Goal: Check status: Check status

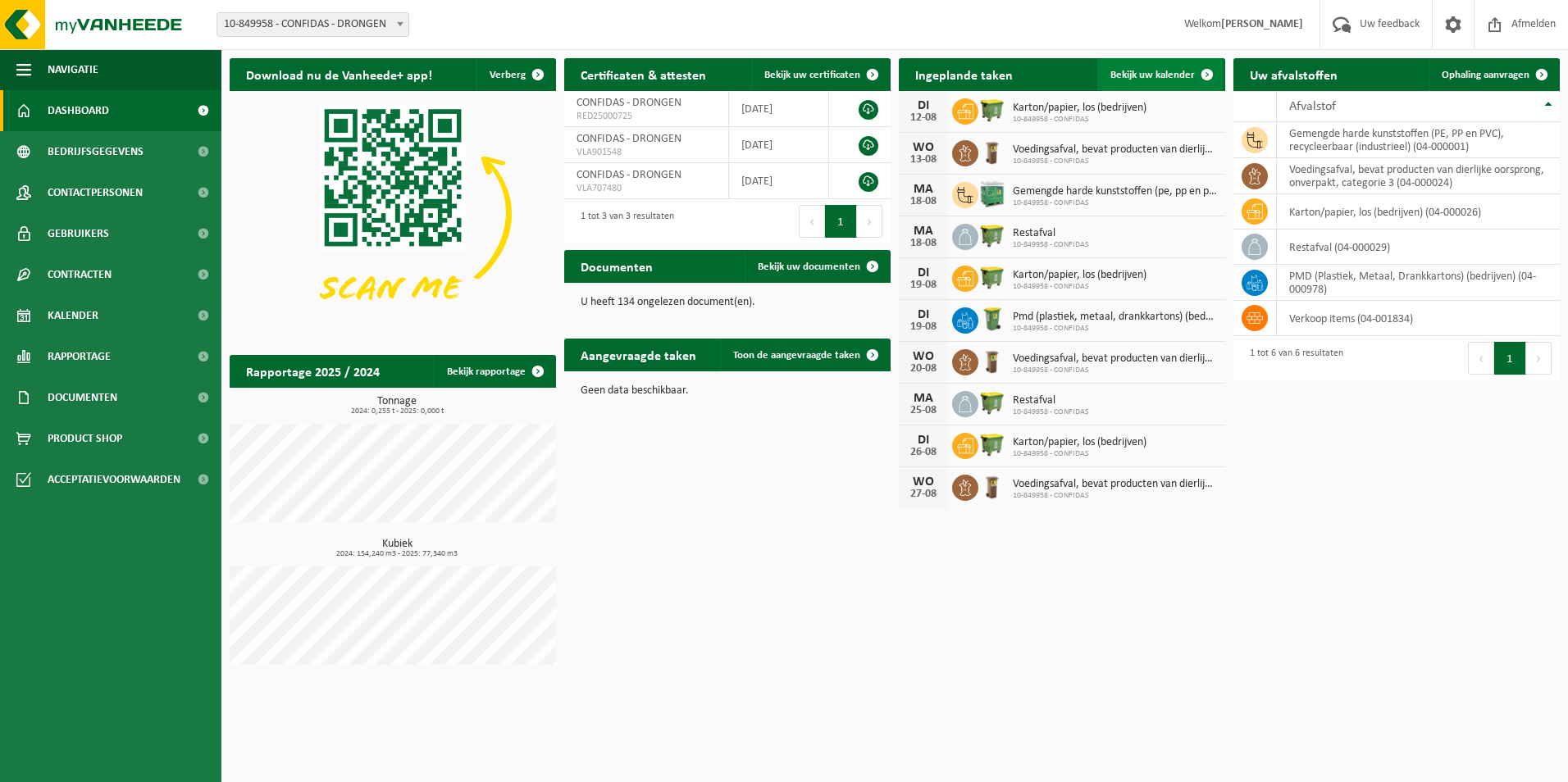
click at [1183, 72] on span "Bekijk uw kalender" at bounding box center [1153, 75] width 85 height 11
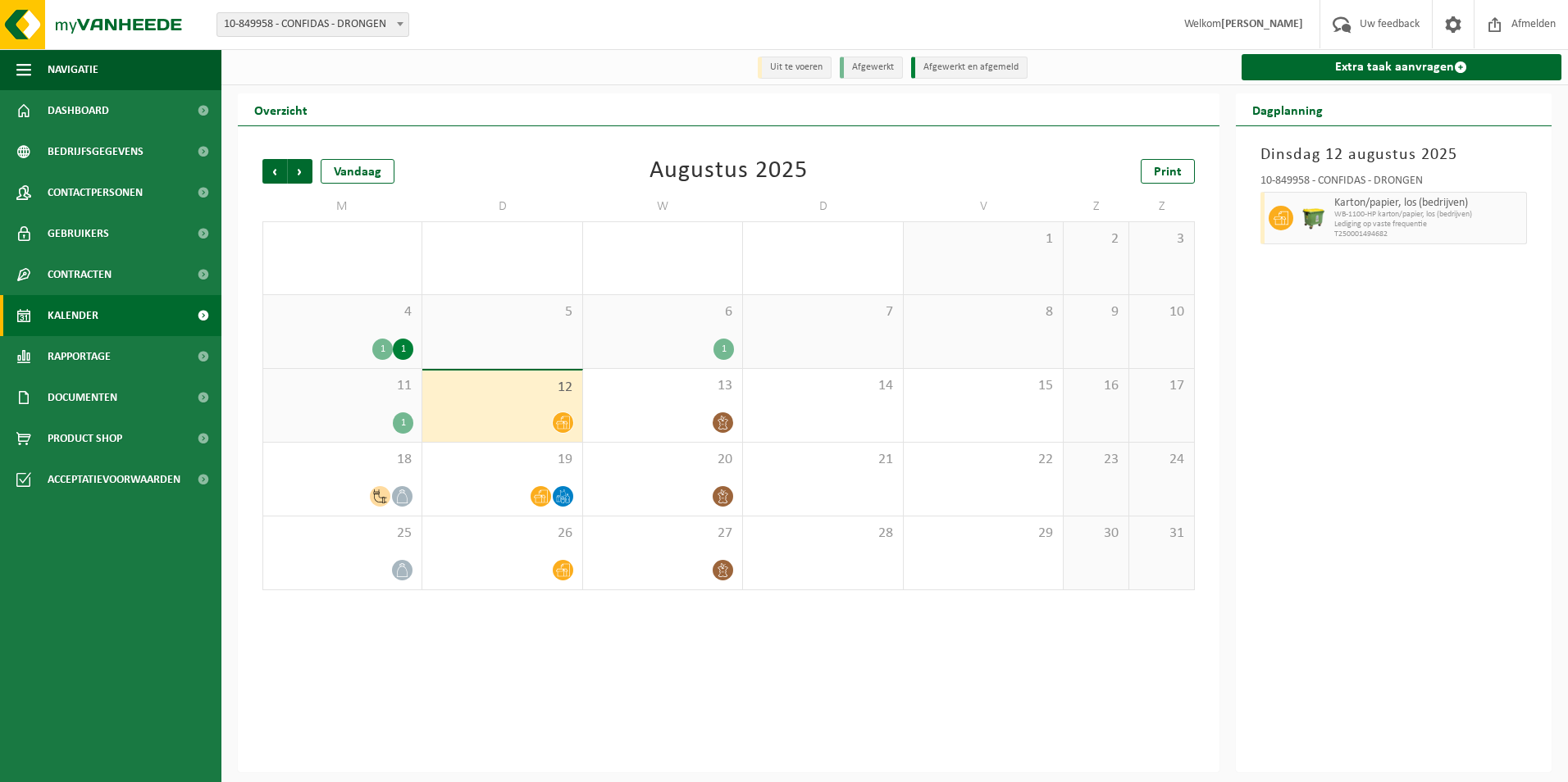
click at [407, 335] on div "4 1 1" at bounding box center [342, 332] width 159 height 73
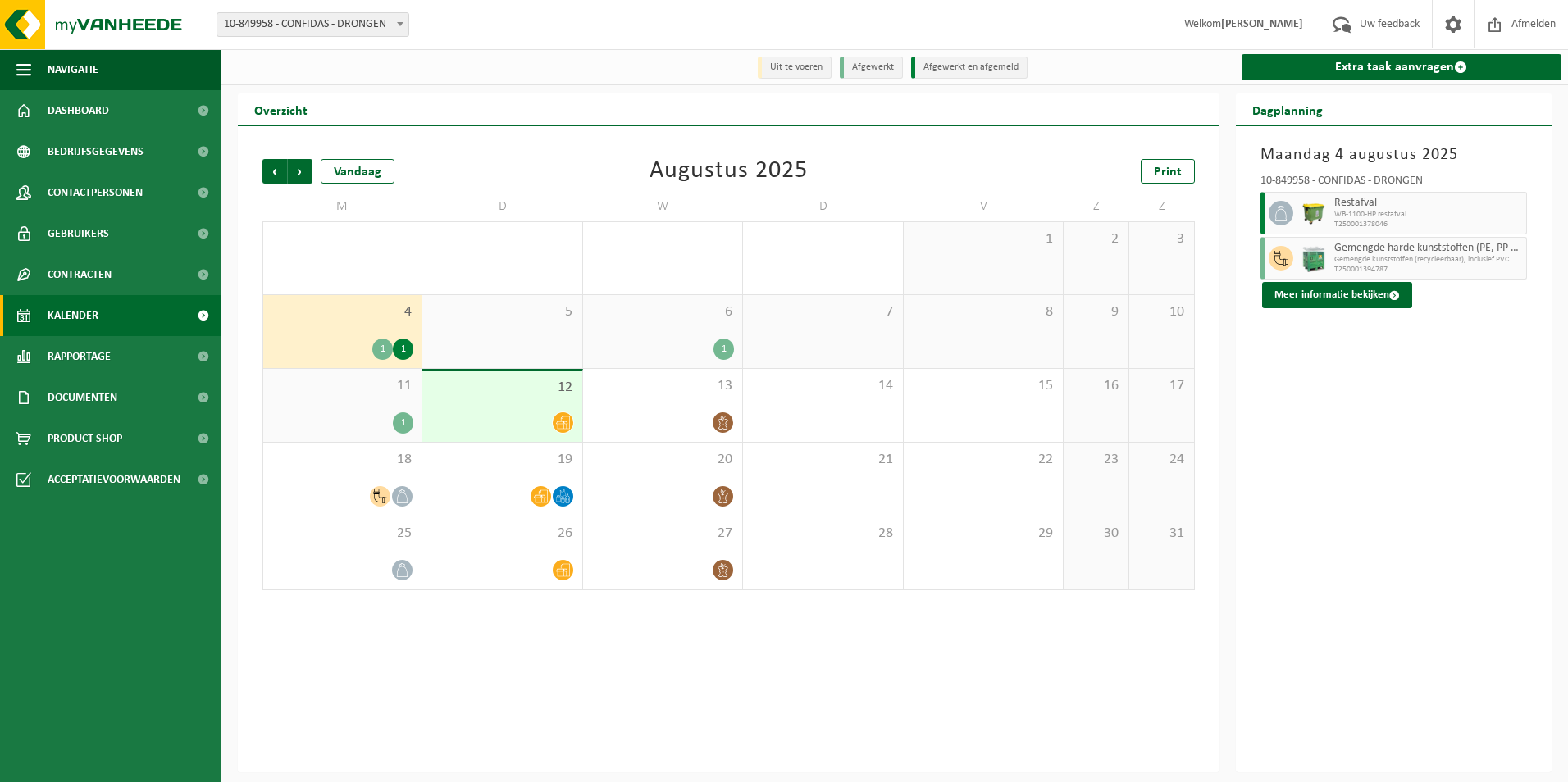
click at [501, 406] on div "12" at bounding box center [502, 405] width 160 height 71
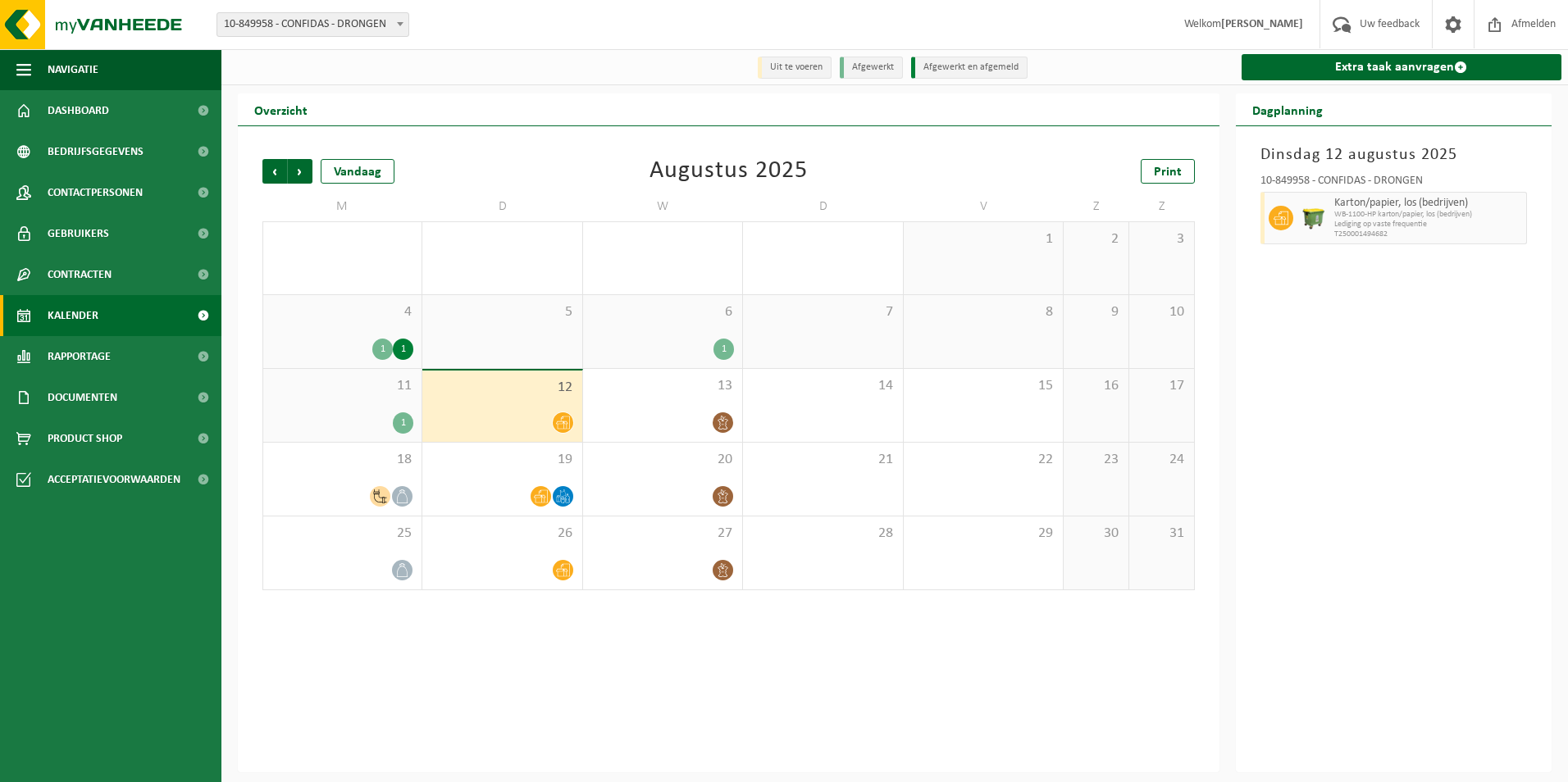
click at [366, 327] on div "4 1 1" at bounding box center [342, 332] width 159 height 73
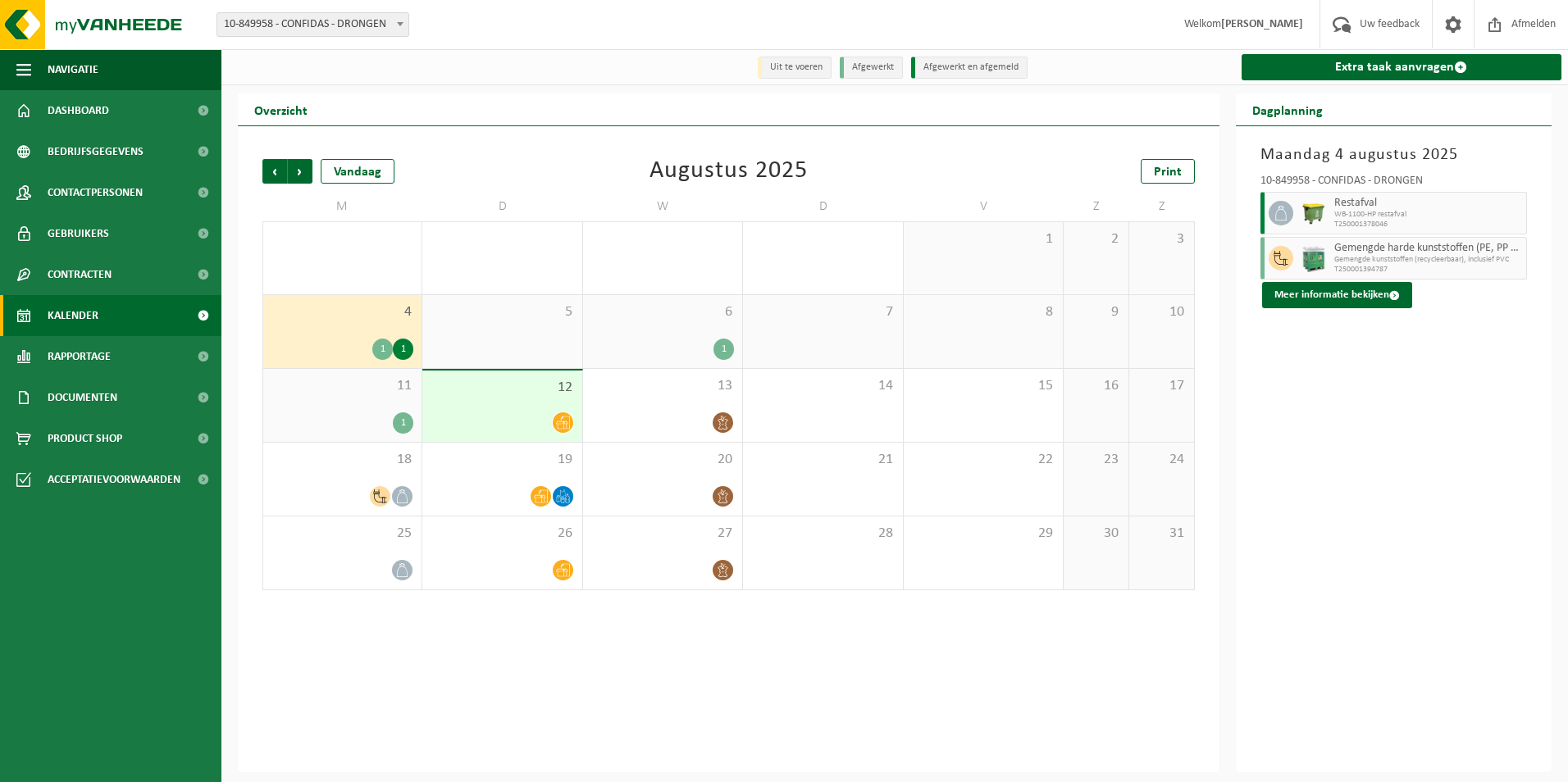
click at [514, 321] on span "5" at bounding box center [502, 313] width 142 height 18
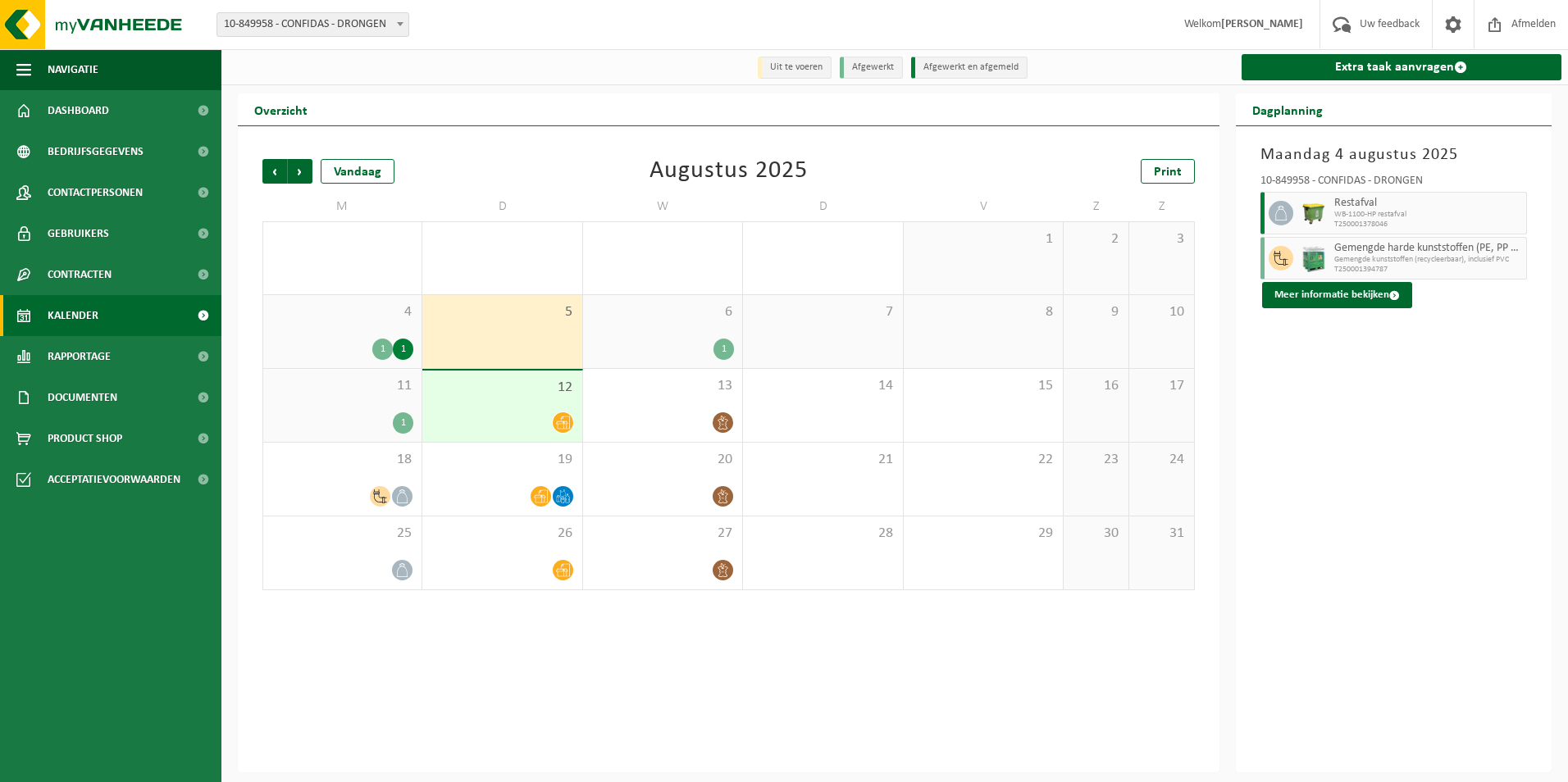
click at [697, 344] on div "1" at bounding box center [662, 350] width 142 height 22
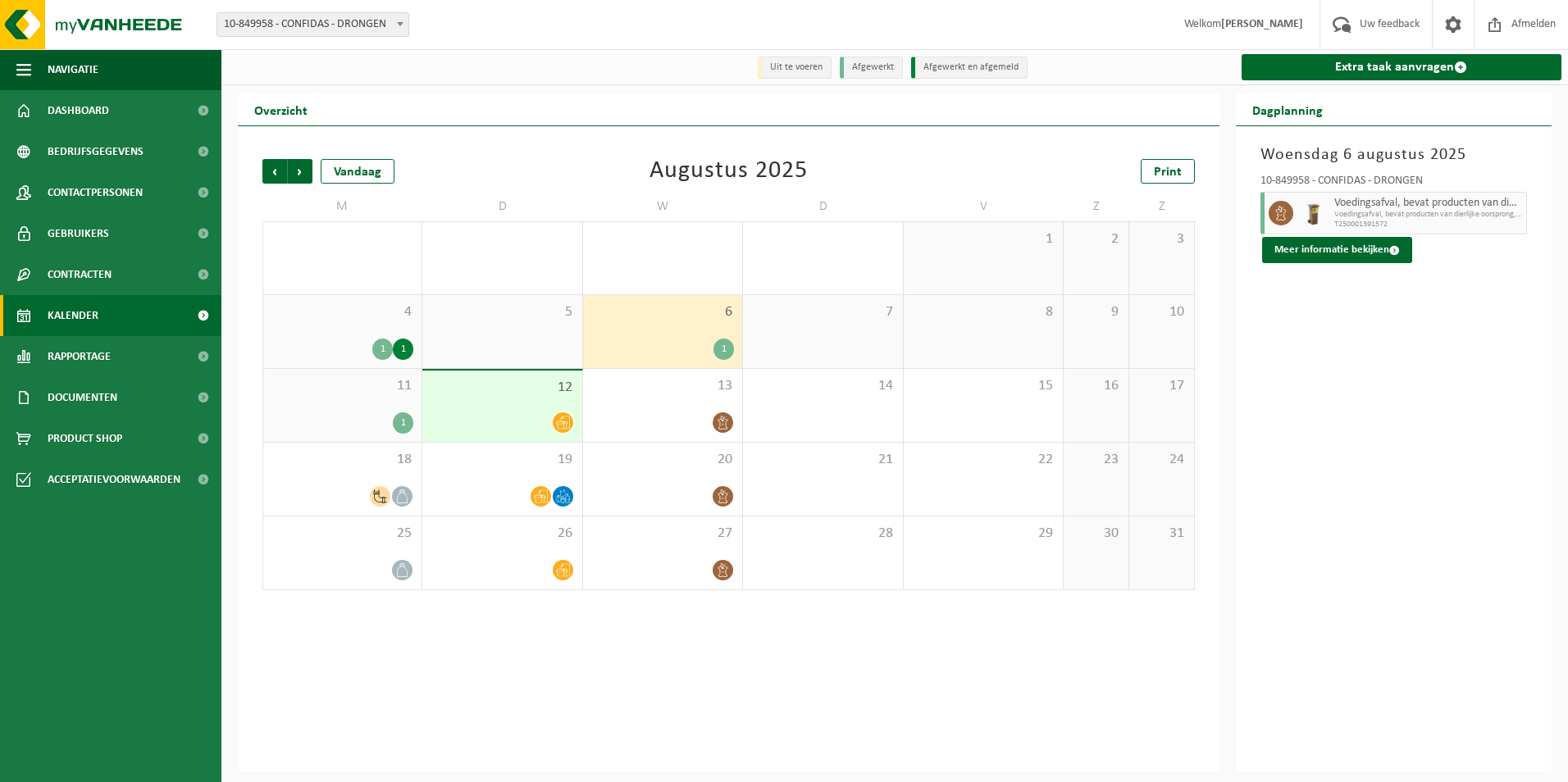
click at [375, 406] on div "11 1" at bounding box center [342, 405] width 159 height 73
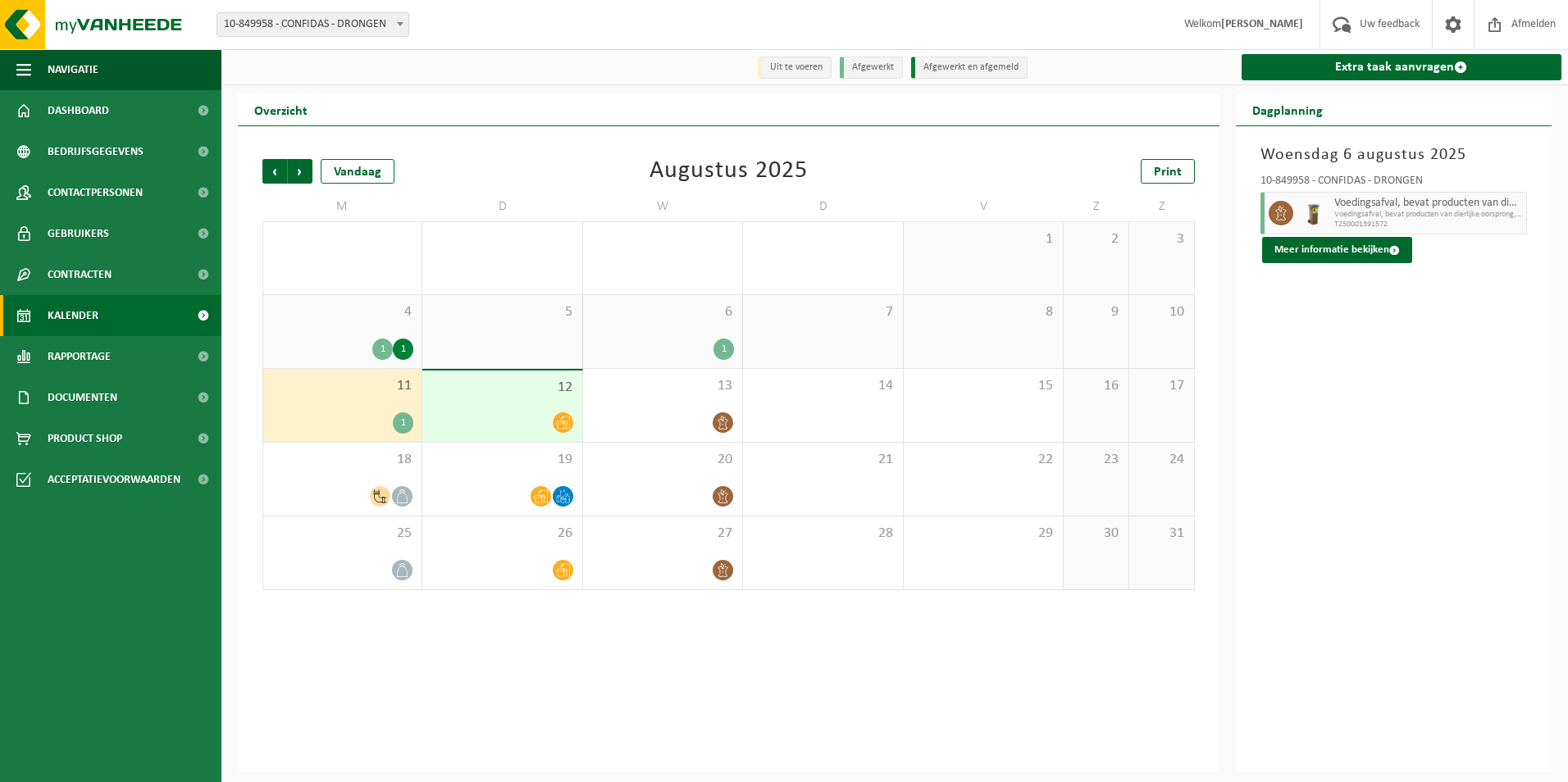
click at [482, 405] on div "12" at bounding box center [502, 405] width 160 height 71
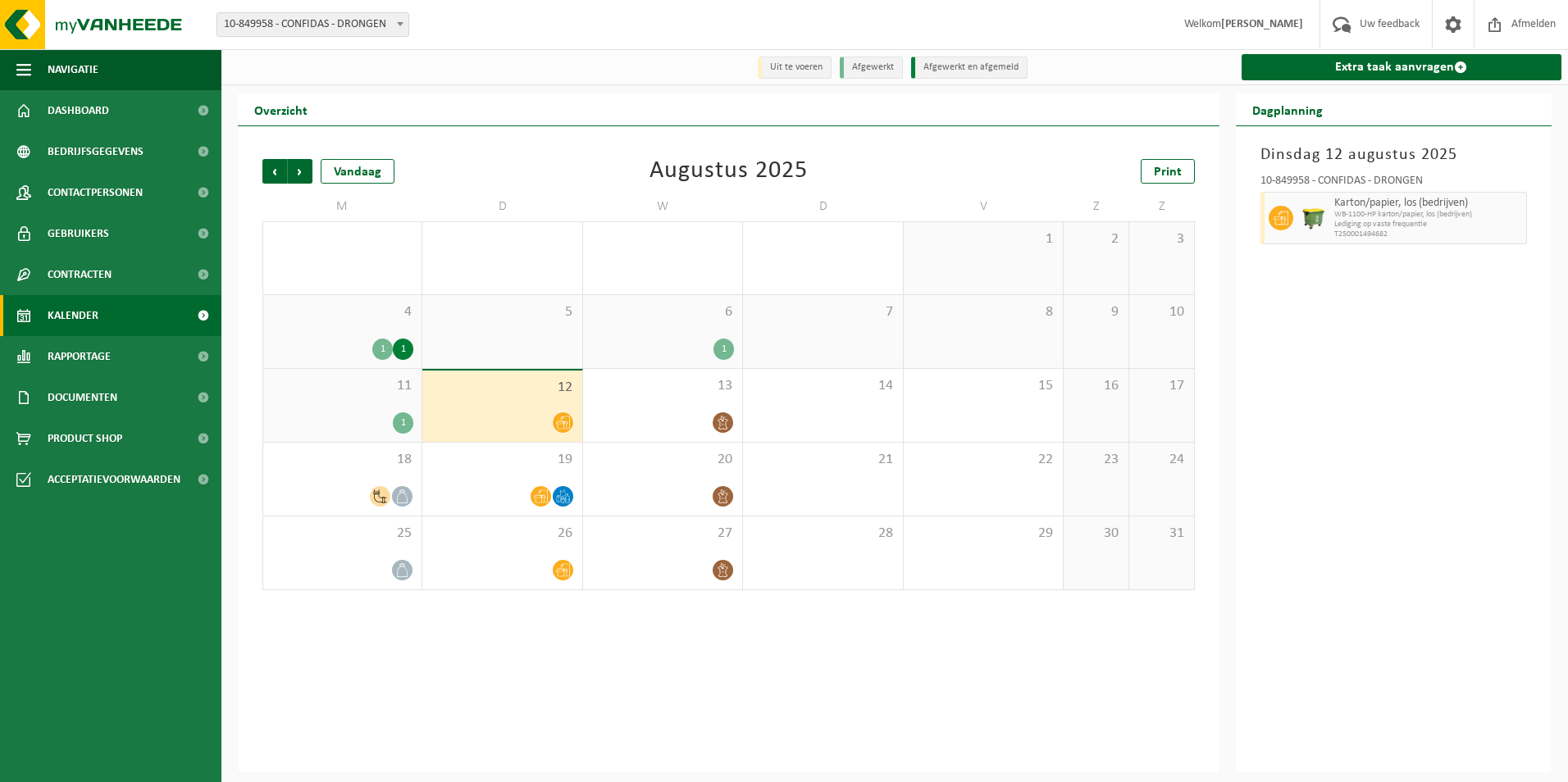
drag, startPoint x: 429, startPoint y: 325, endPoint x: 395, endPoint y: 328, distance: 34.1
click at [424, 325] on div "5" at bounding box center [502, 332] width 160 height 73
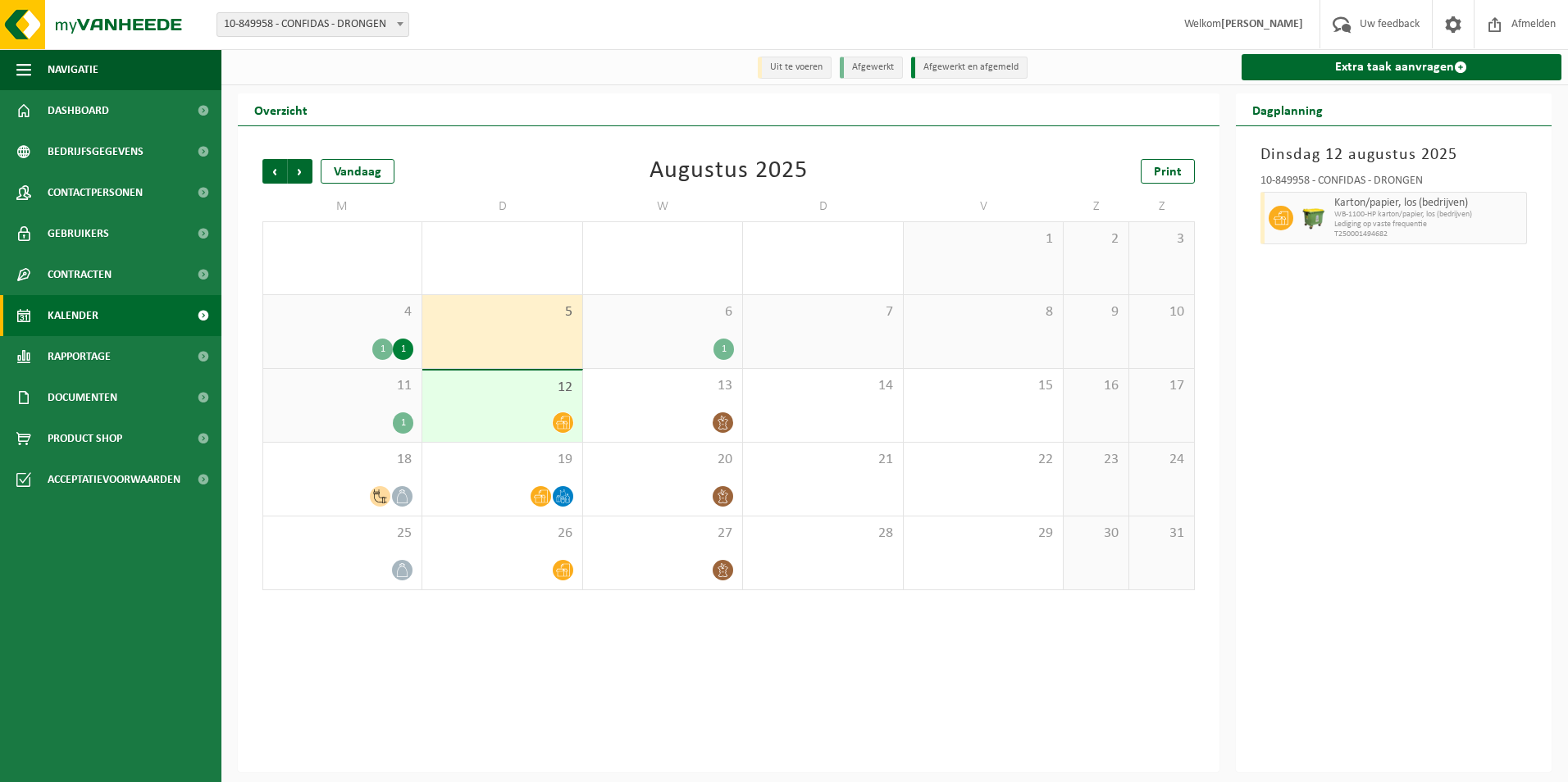
click at [394, 328] on div "4 1 1" at bounding box center [342, 332] width 159 height 73
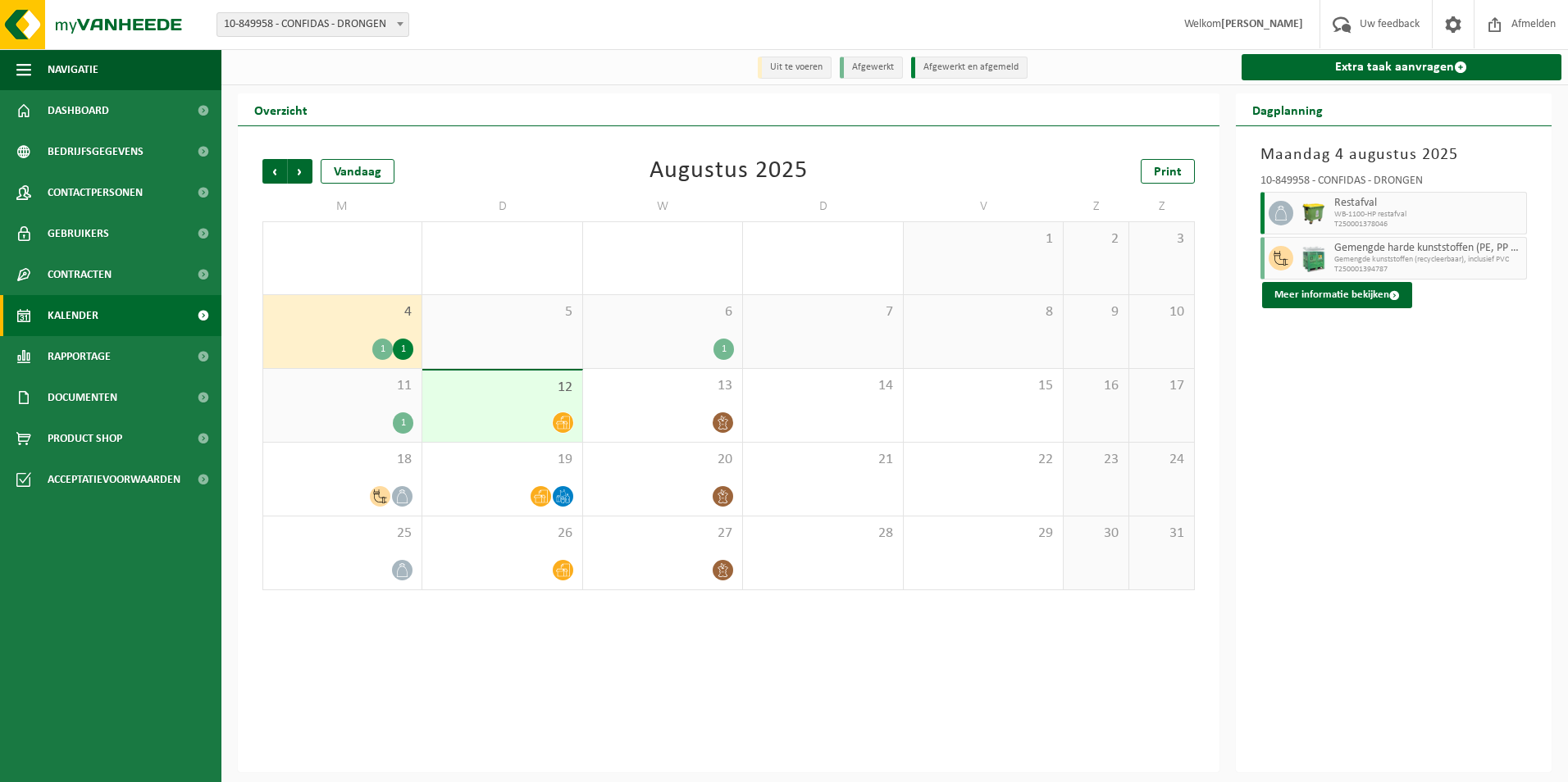
click at [484, 339] on div "5" at bounding box center [502, 332] width 160 height 73
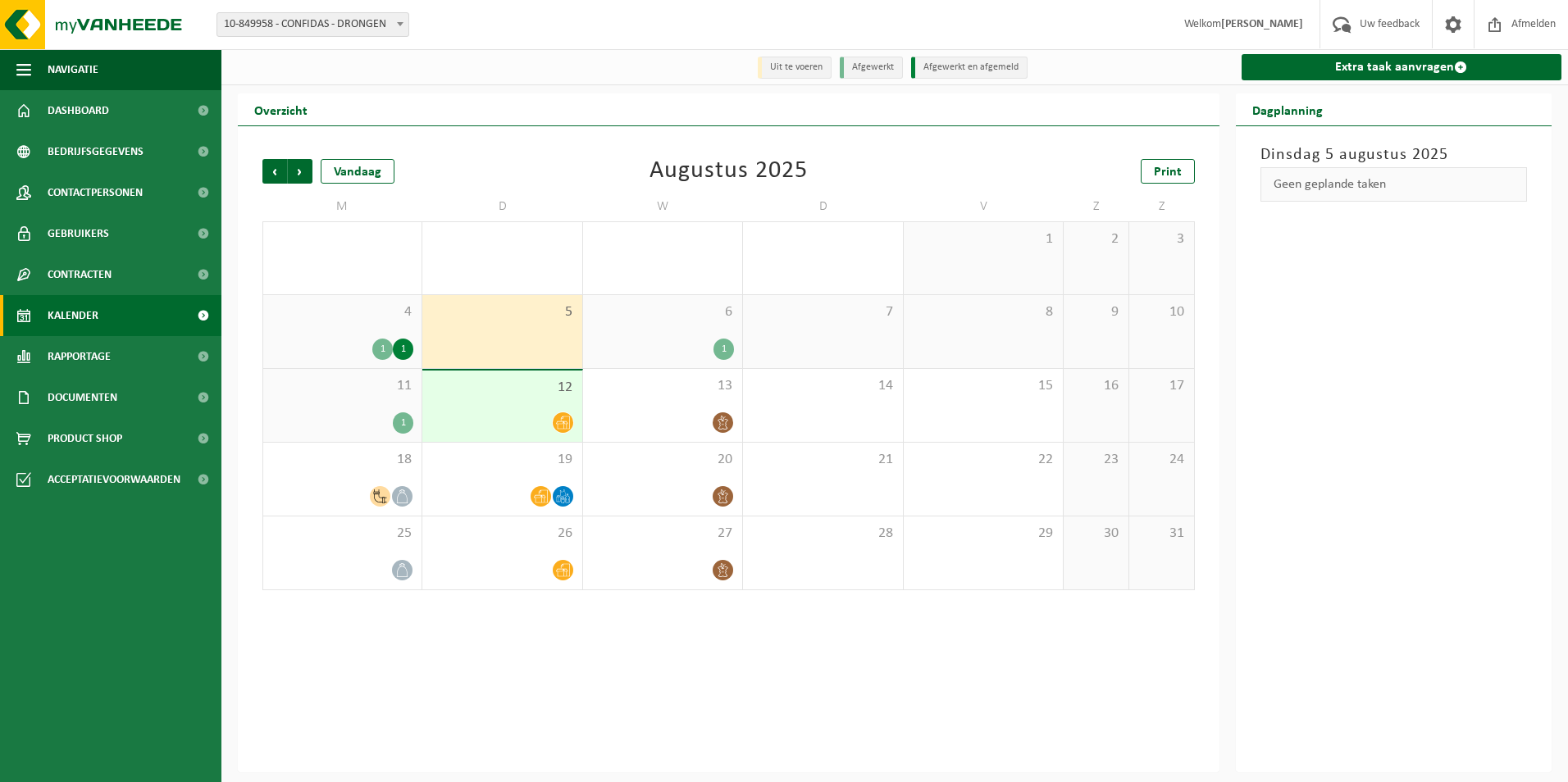
click at [633, 324] on div "6 1" at bounding box center [662, 332] width 160 height 73
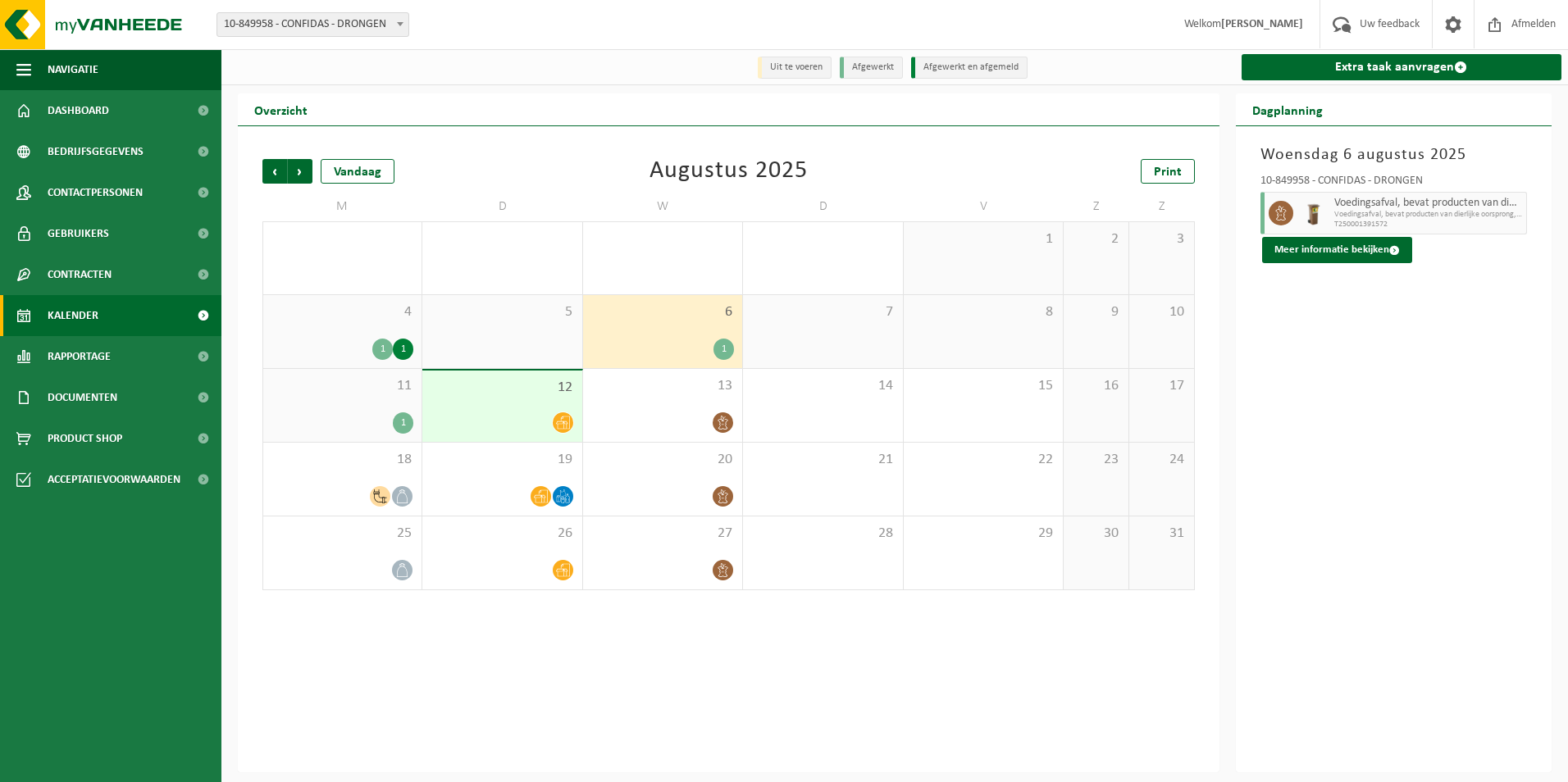
click at [514, 341] on div "5" at bounding box center [502, 332] width 160 height 73
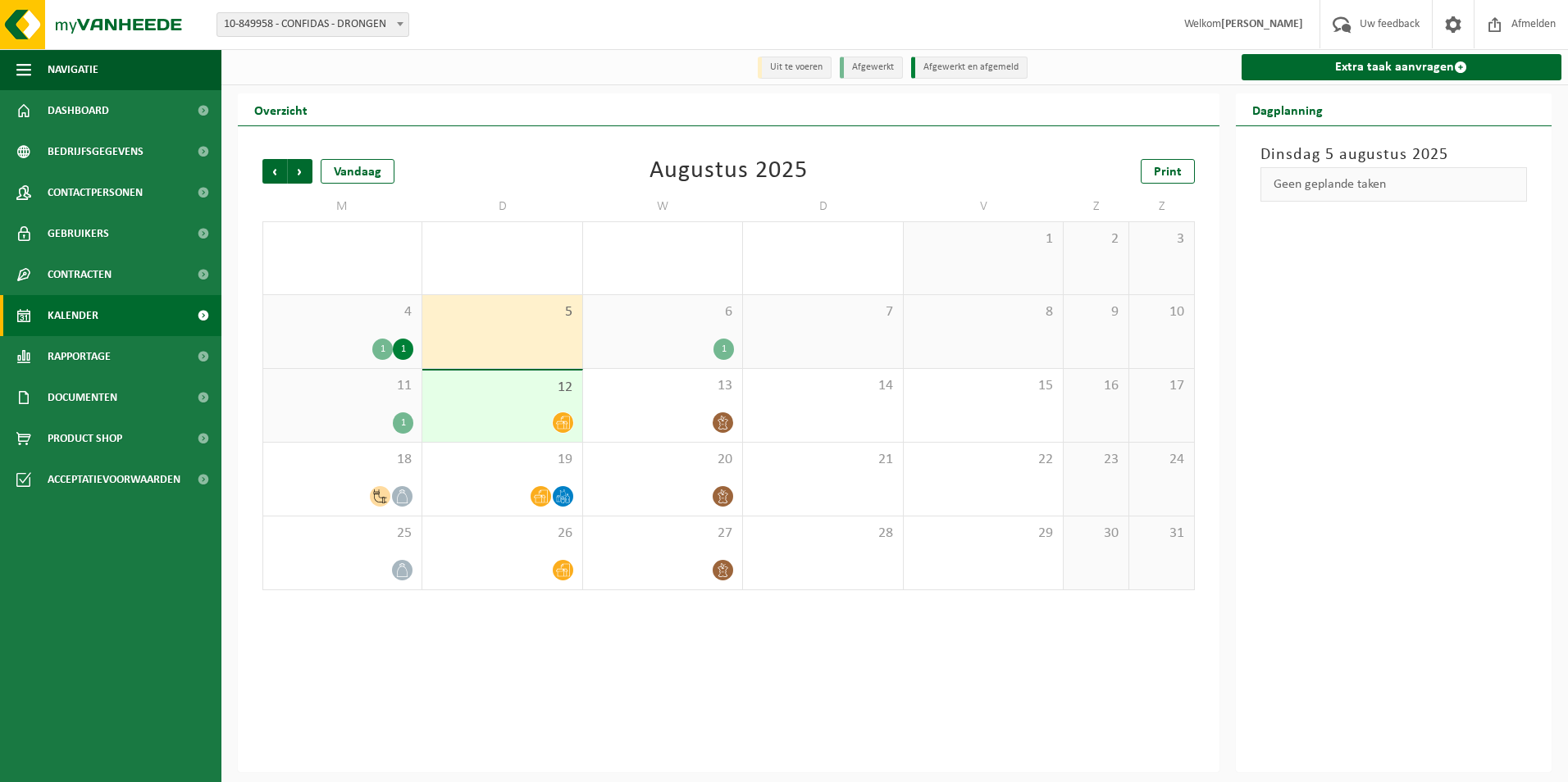
click at [364, 332] on div "4 1 1" at bounding box center [342, 332] width 159 height 73
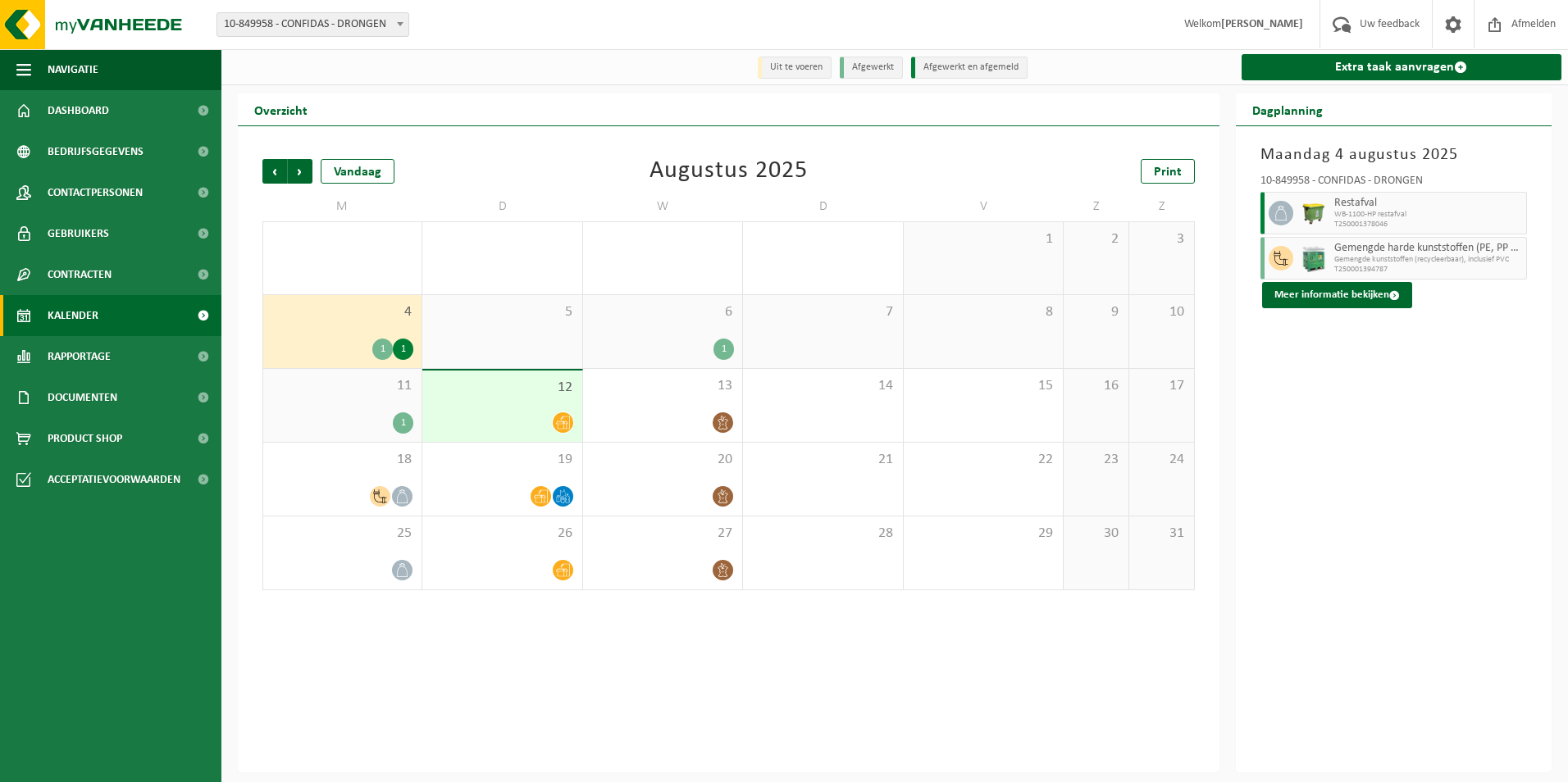
click at [481, 422] on div at bounding box center [502, 423] width 142 height 23
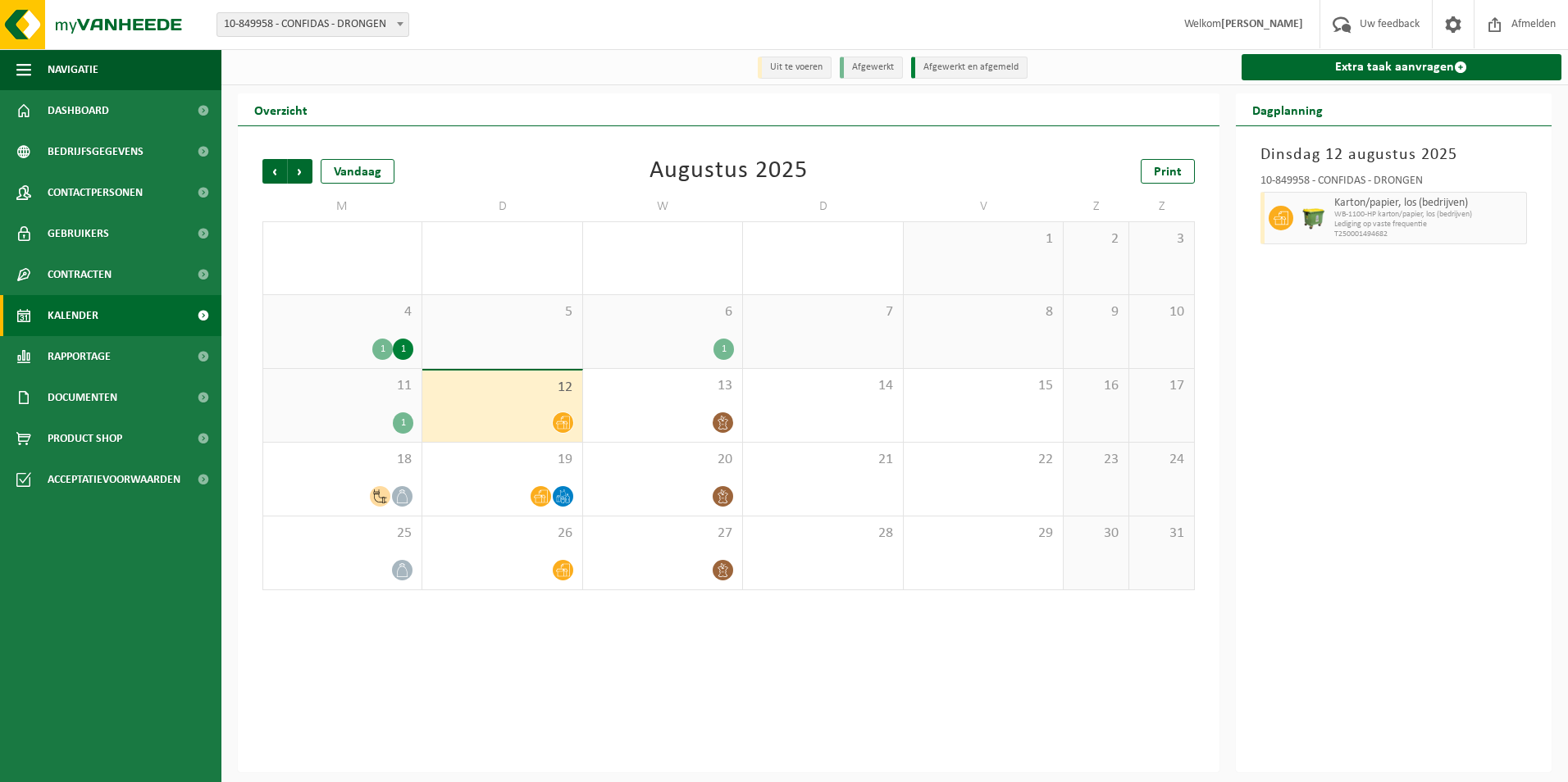
click at [372, 405] on div "11 1" at bounding box center [342, 405] width 159 height 73
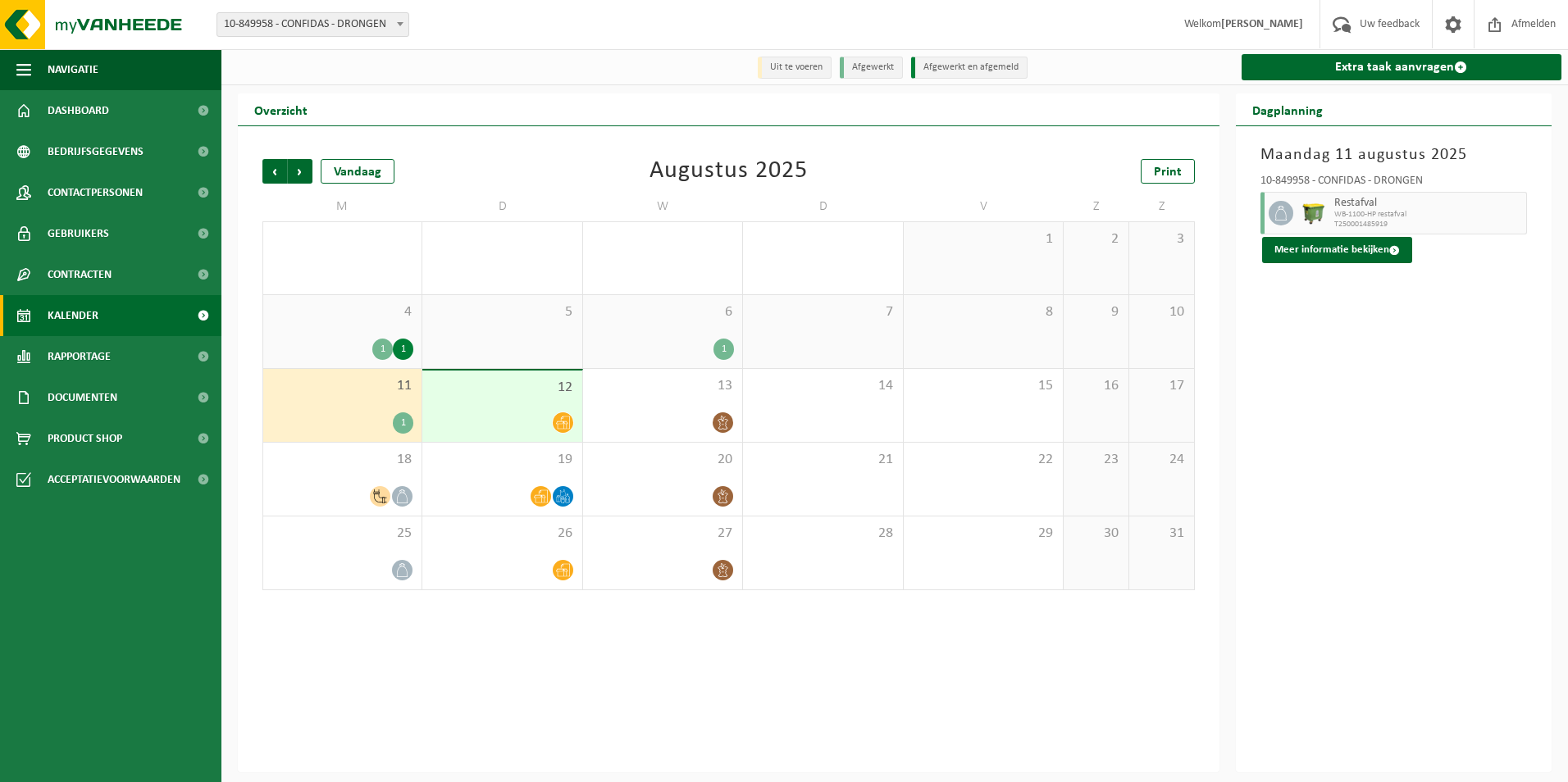
click at [478, 412] on div "12" at bounding box center [502, 405] width 160 height 71
